Goal: Task Accomplishment & Management: Manage account settings

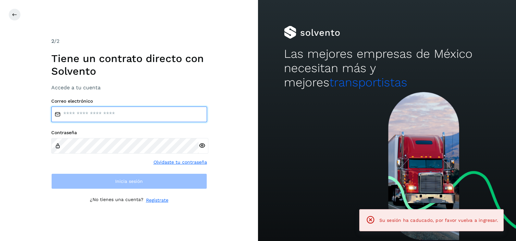
type input "**********"
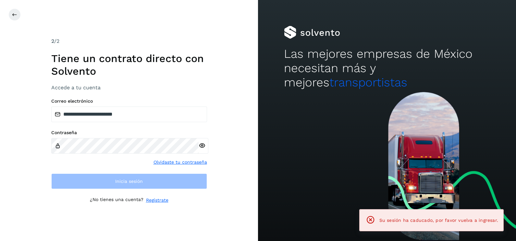
click at [149, 191] on div "**********" at bounding box center [129, 120] width 156 height 166
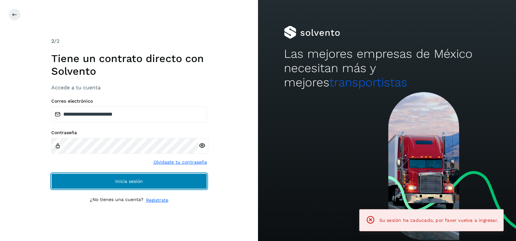
click at [149, 185] on button "Inicia sesión" at bounding box center [129, 181] width 156 height 16
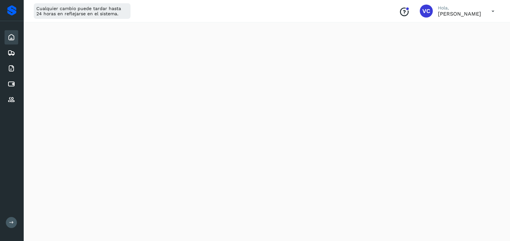
scroll to position [167, 0]
